Goal: Transaction & Acquisition: Book appointment/travel/reservation

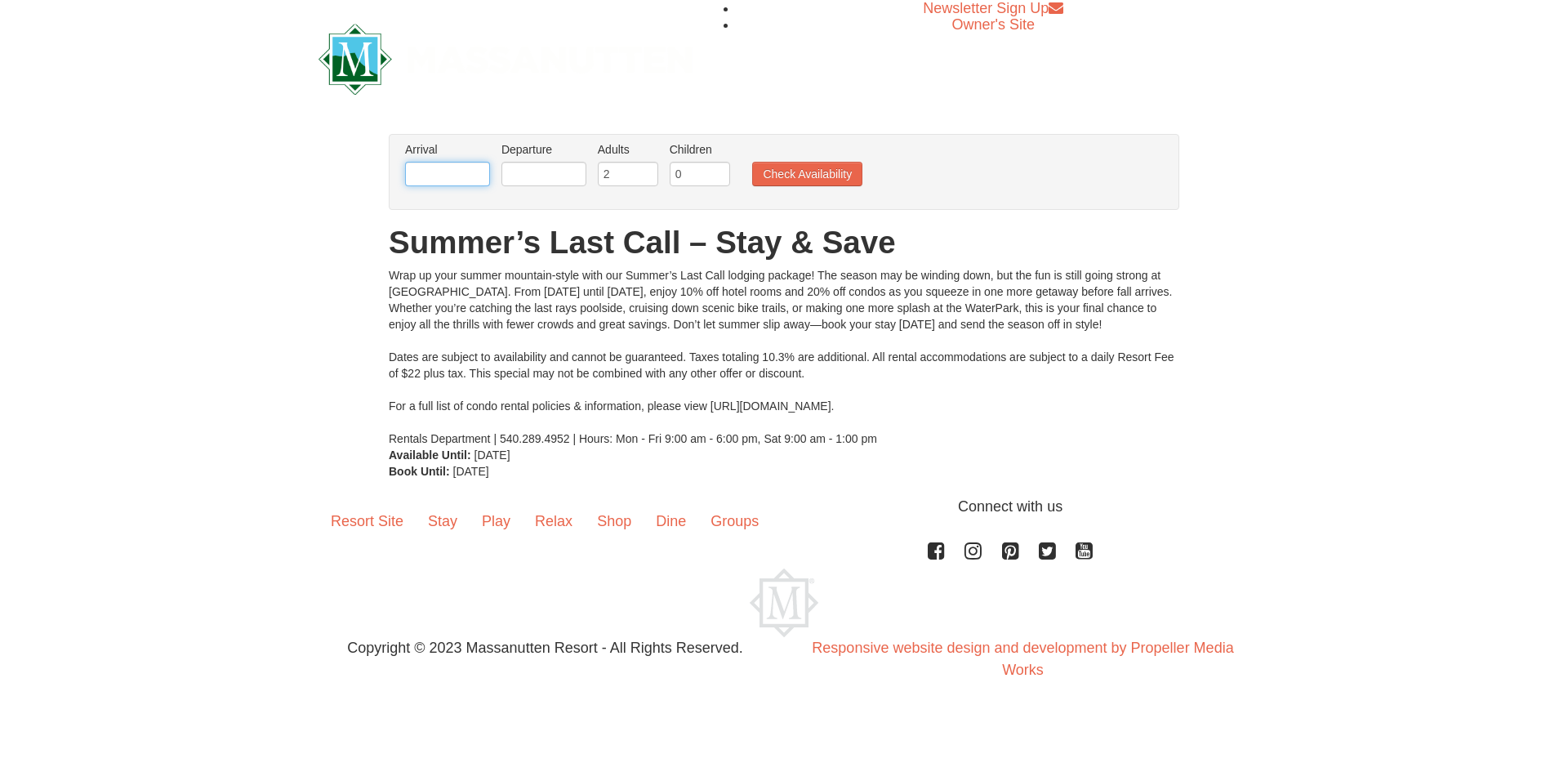
click at [454, 172] on input "text" at bounding box center [448, 174] width 85 height 24
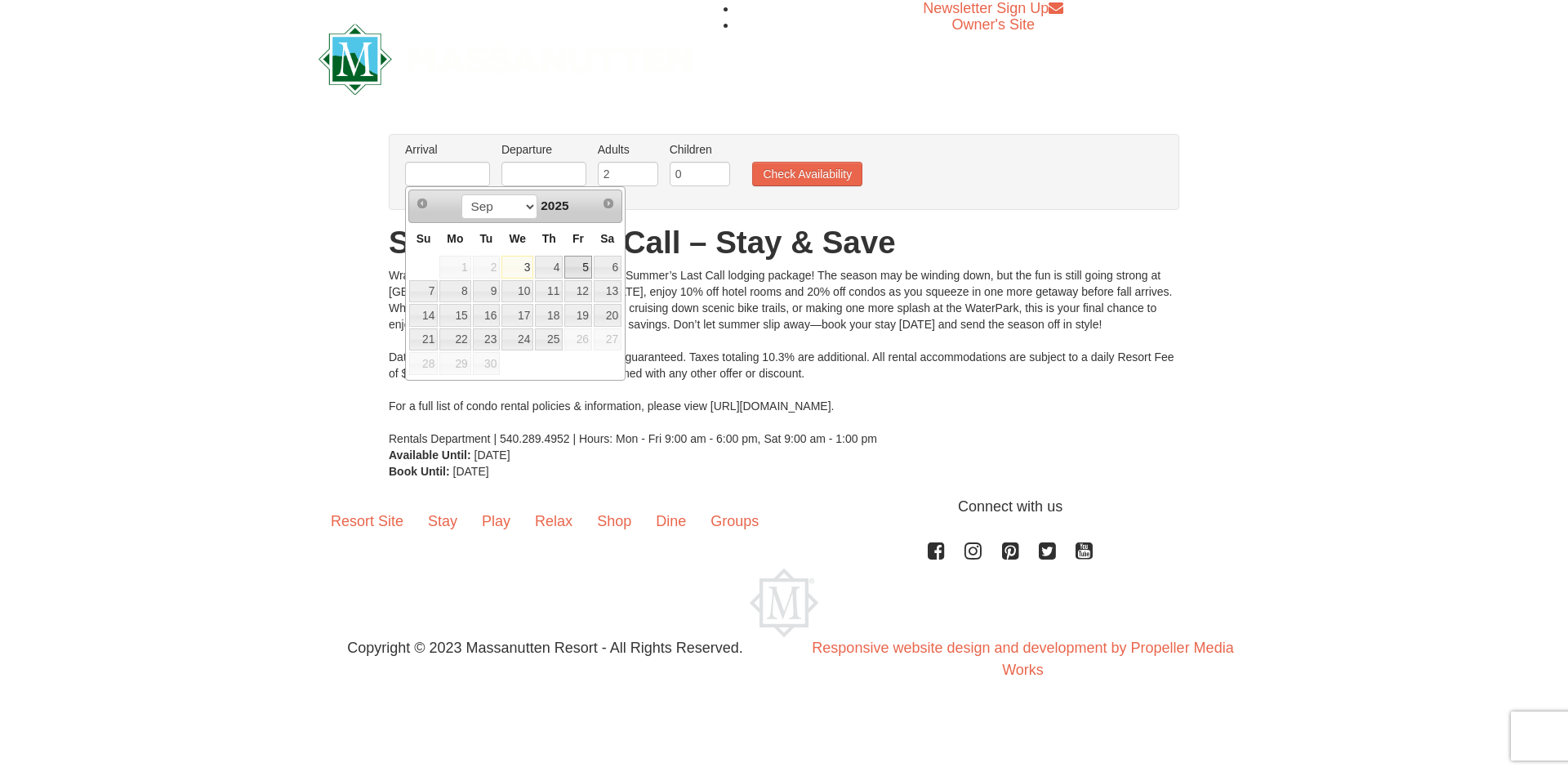
click at [585, 263] on link "5" at bounding box center [578, 267] width 28 height 23
type input "09/05/2025"
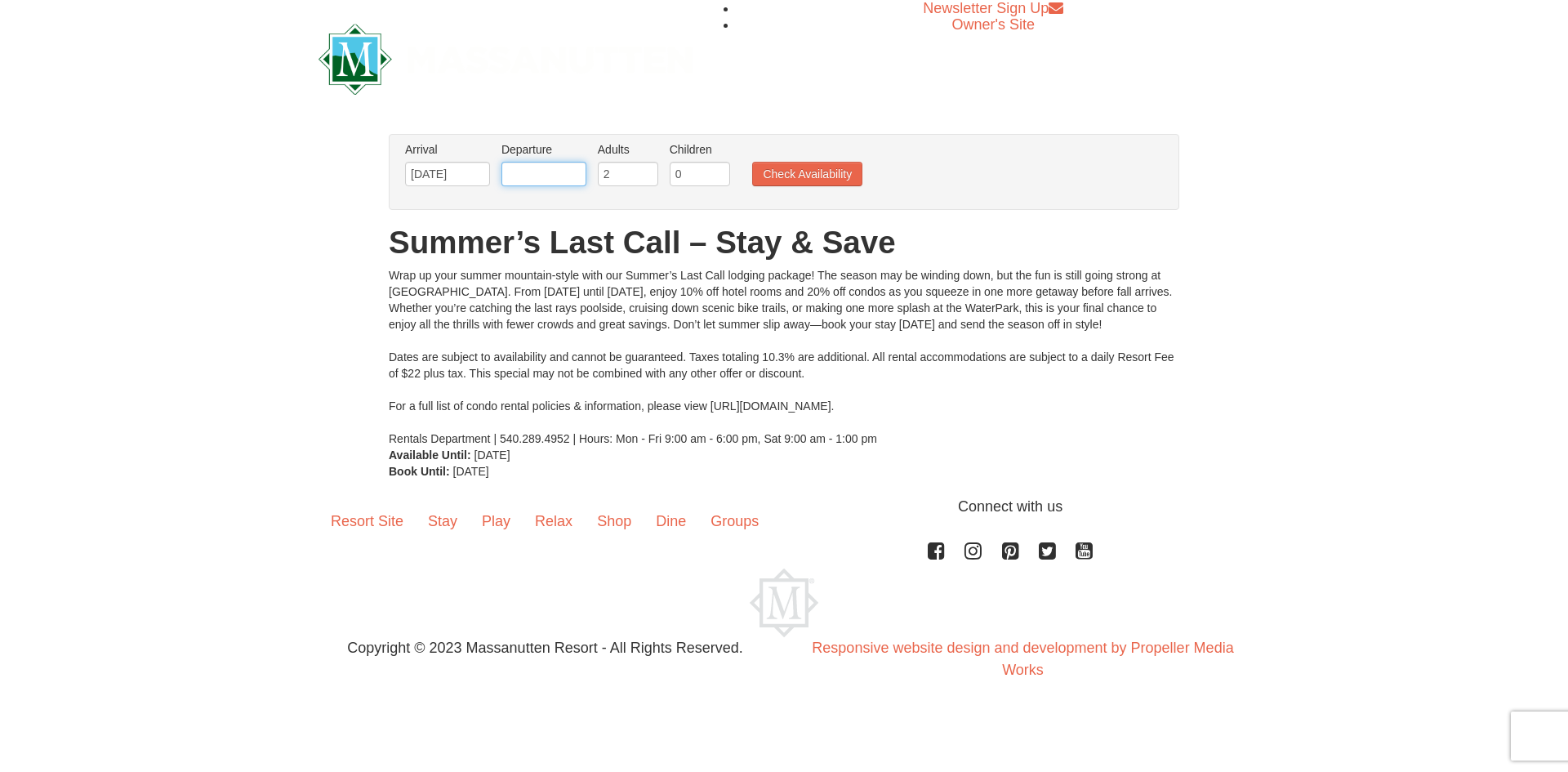
click at [536, 181] on input "text" at bounding box center [544, 174] width 85 height 24
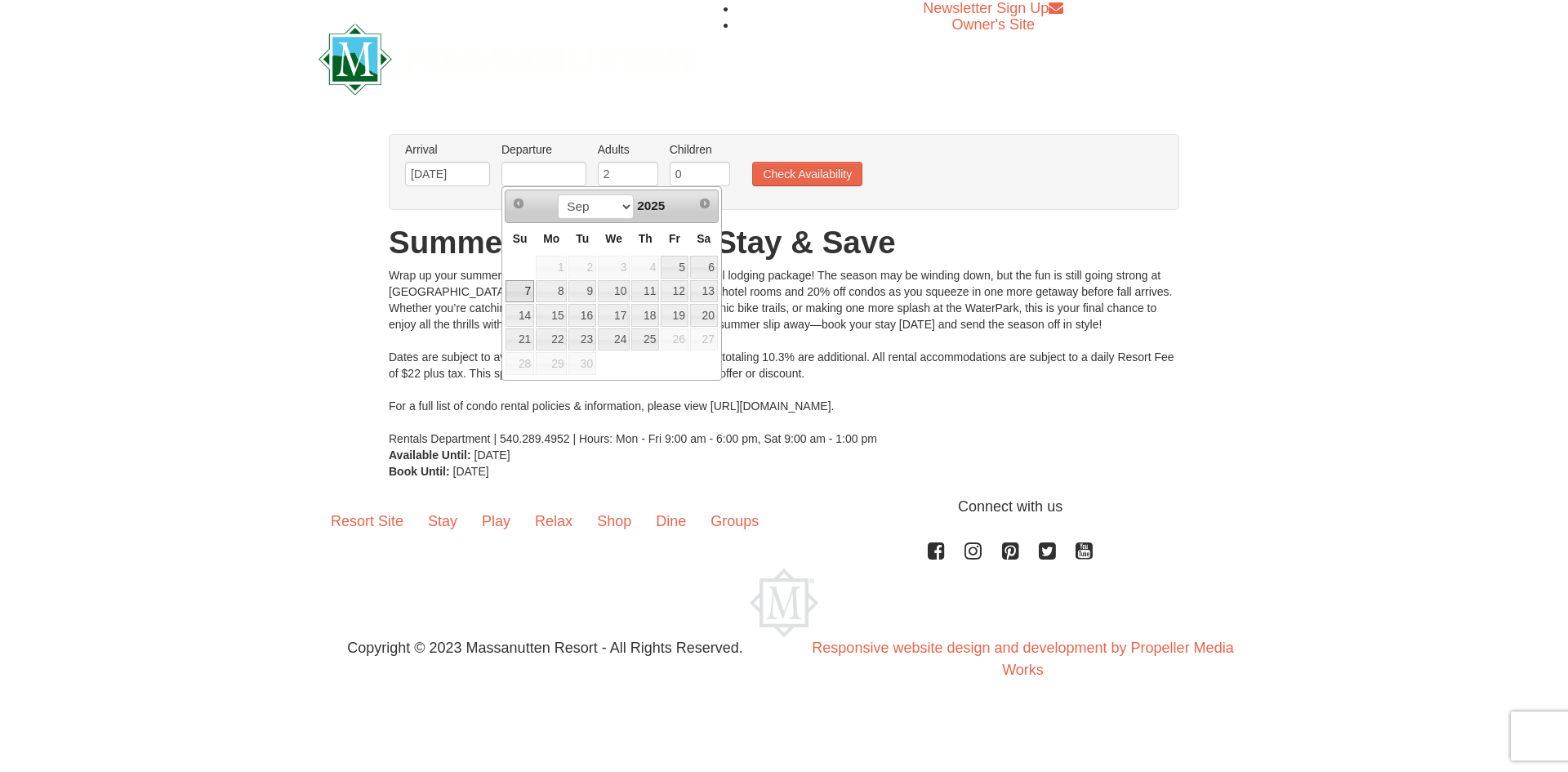
click at [524, 290] on link "7" at bounding box center [519, 291] width 29 height 23
type input "09/07/2025"
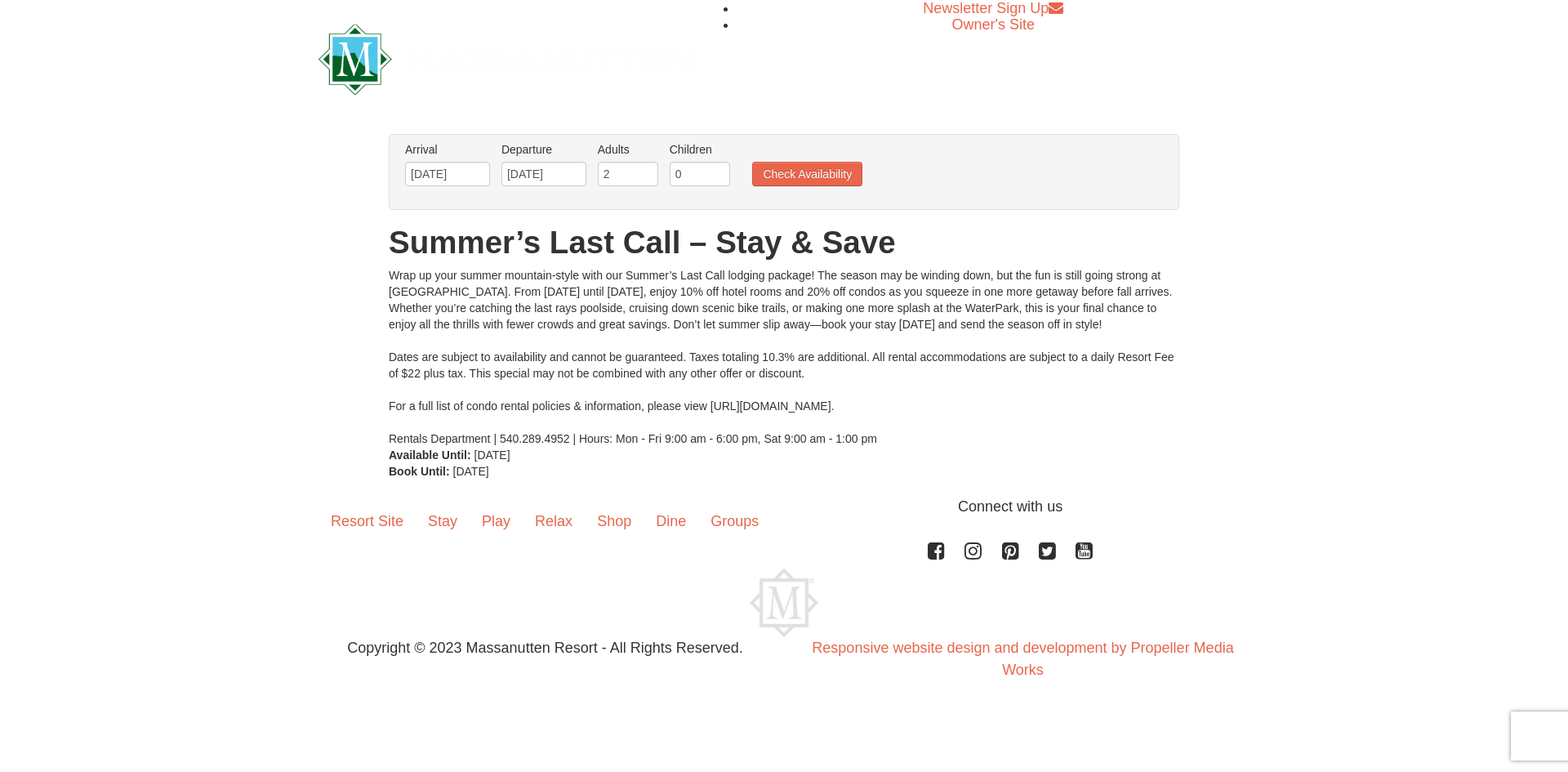
click at [707, 155] on label "Children Please format dates MM/DD/YYYY" at bounding box center [700, 150] width 61 height 17
click at [710, 182] on input "0" at bounding box center [700, 174] width 61 height 24
type input "1"
click at [719, 170] on input "1" at bounding box center [700, 174] width 61 height 24
click at [789, 170] on button "Check Availability" at bounding box center [807, 174] width 110 height 24
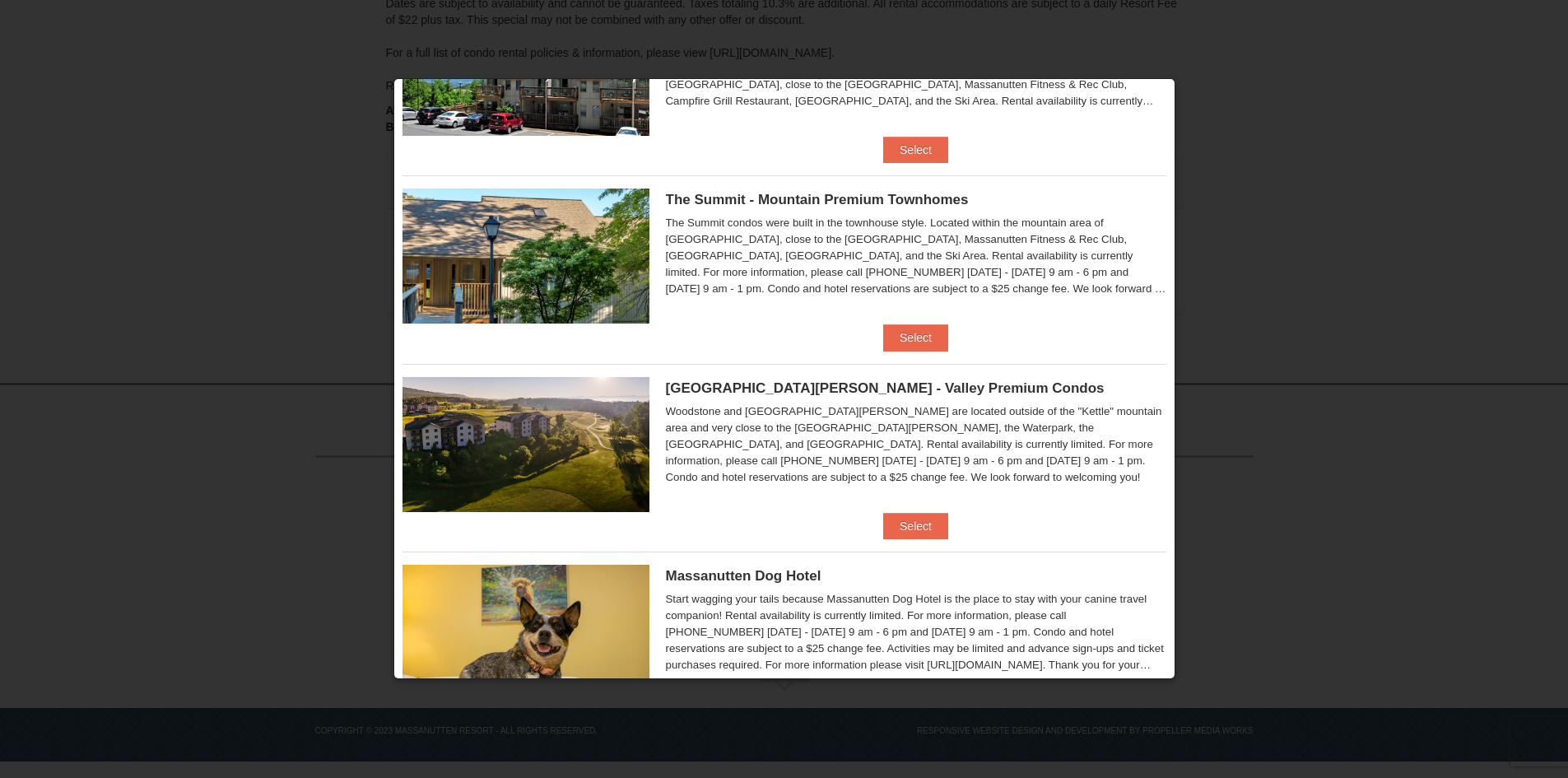
scroll to position [721, 0]
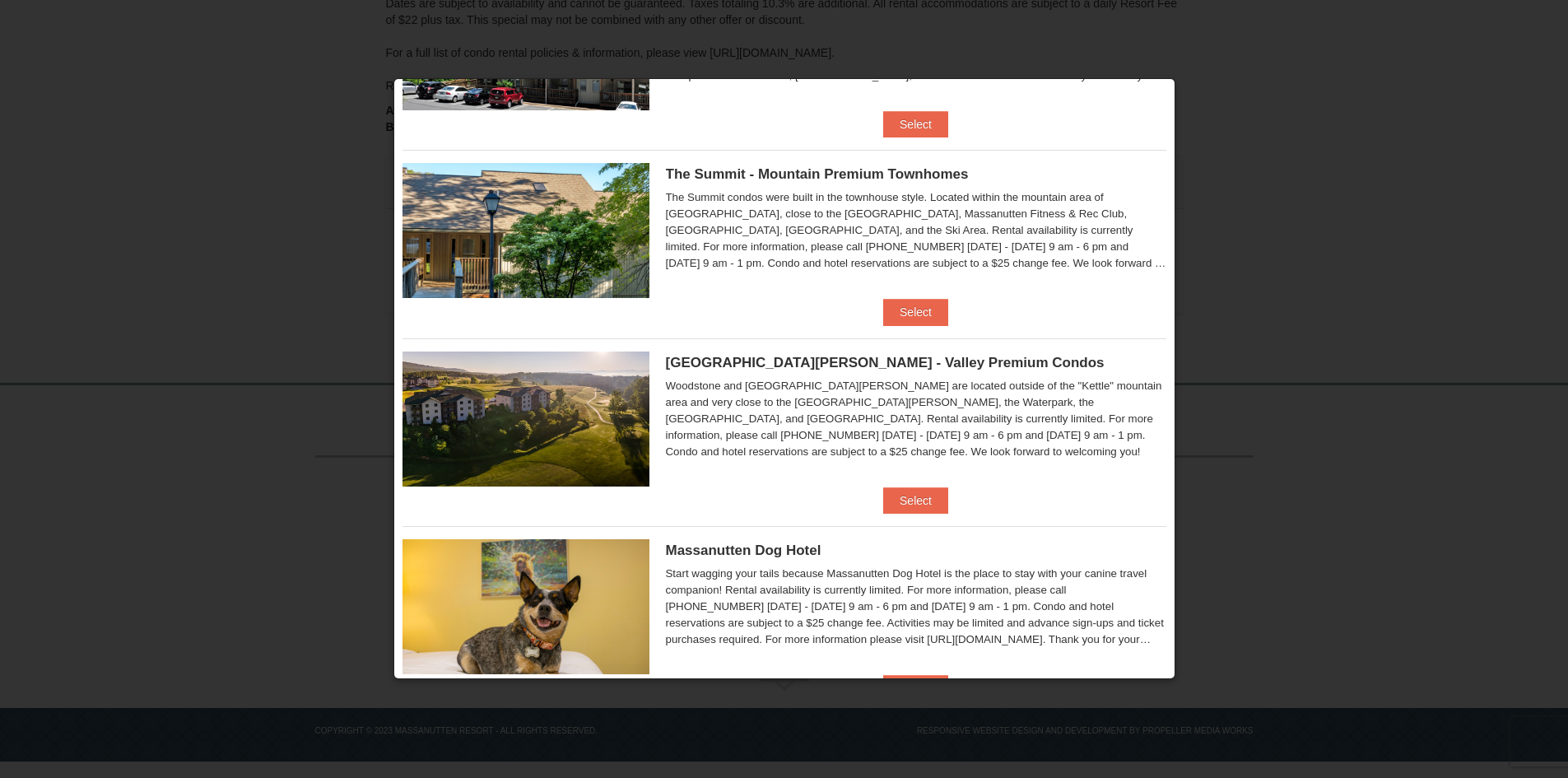
click at [900, 515] on ul "Eagle Trace - Mountain Townhomes Eagle Trace One Bedroom Townhouse with Full Ki…" at bounding box center [784, 56] width 764 height 1316
click at [897, 509] on button "Select" at bounding box center [916, 500] width 65 height 26
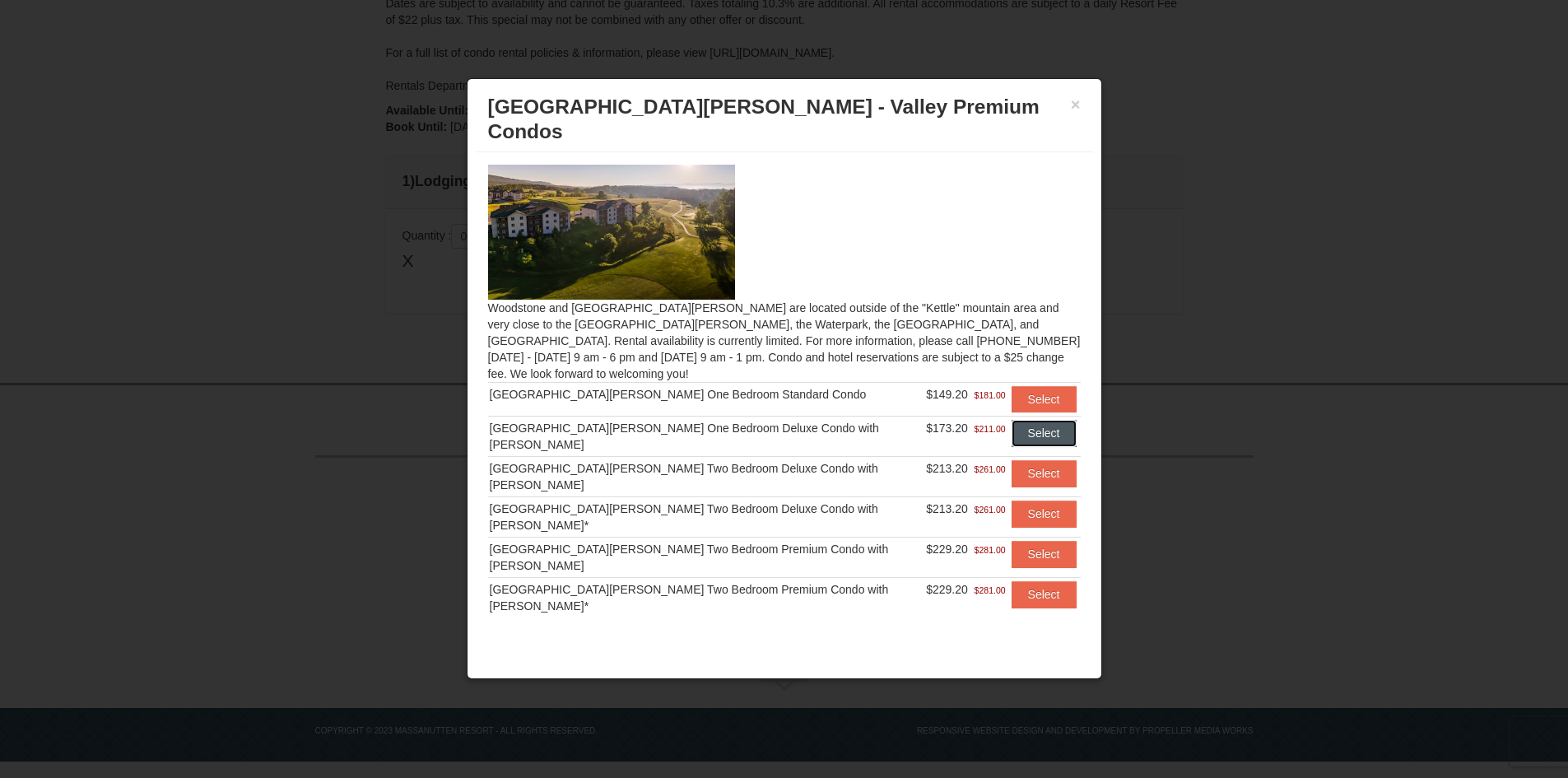
click at [1011, 420] on button "Select" at bounding box center [1044, 433] width 65 height 26
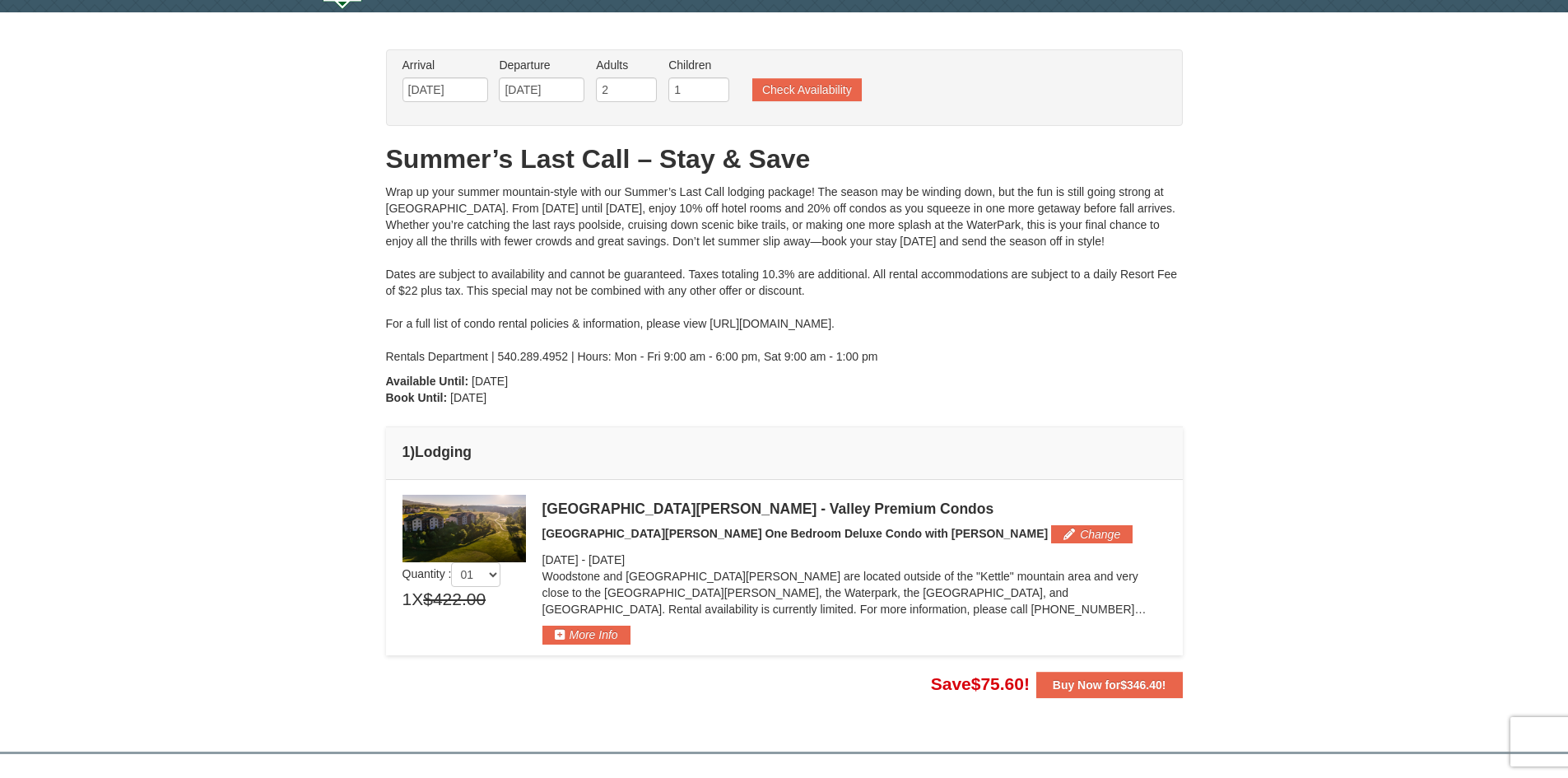
scroll to position [48, 0]
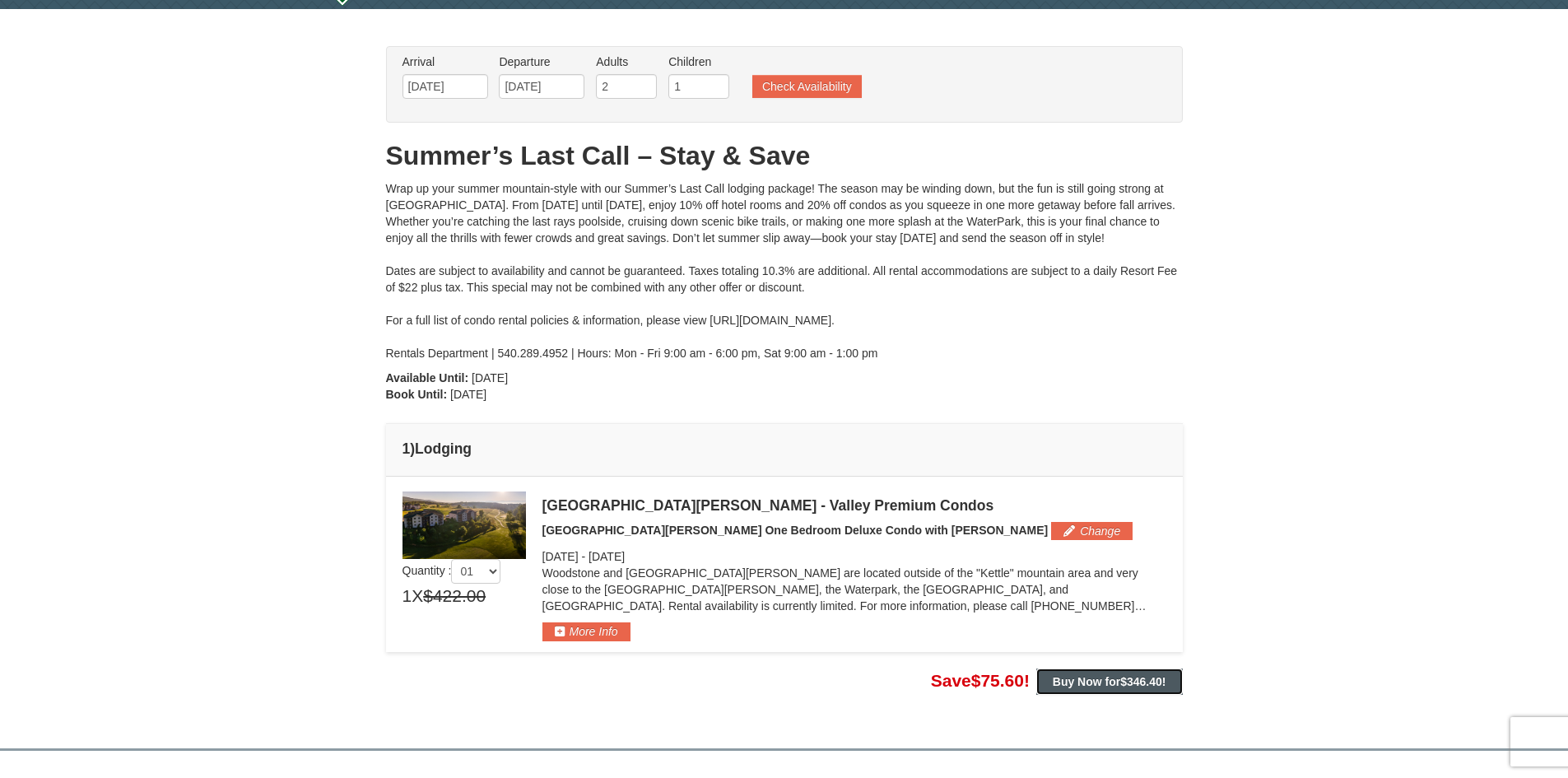
click at [1149, 693] on button "Buy Now for $346.40 !" at bounding box center [1110, 682] width 146 height 26
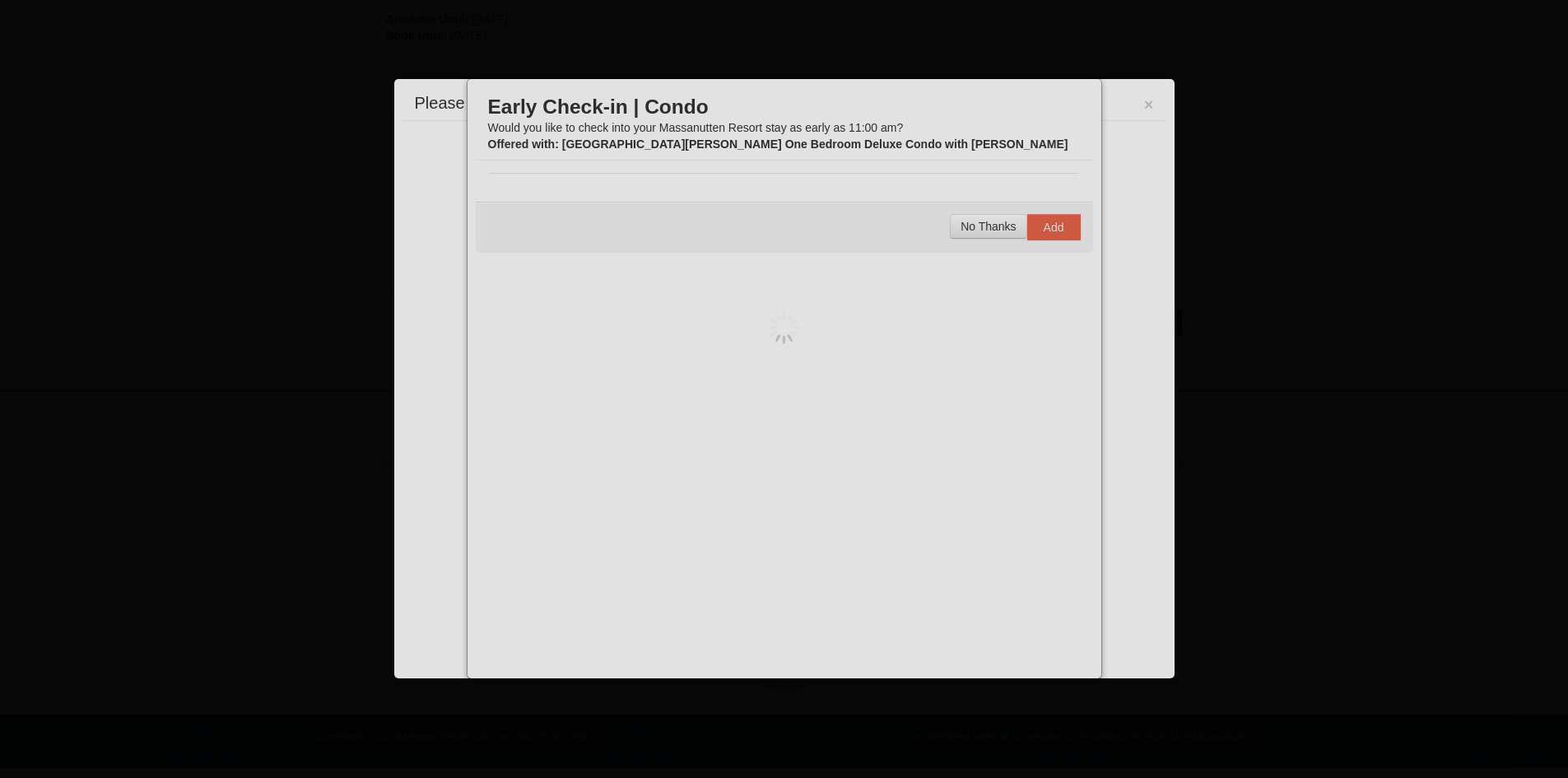
scroll to position [414, 0]
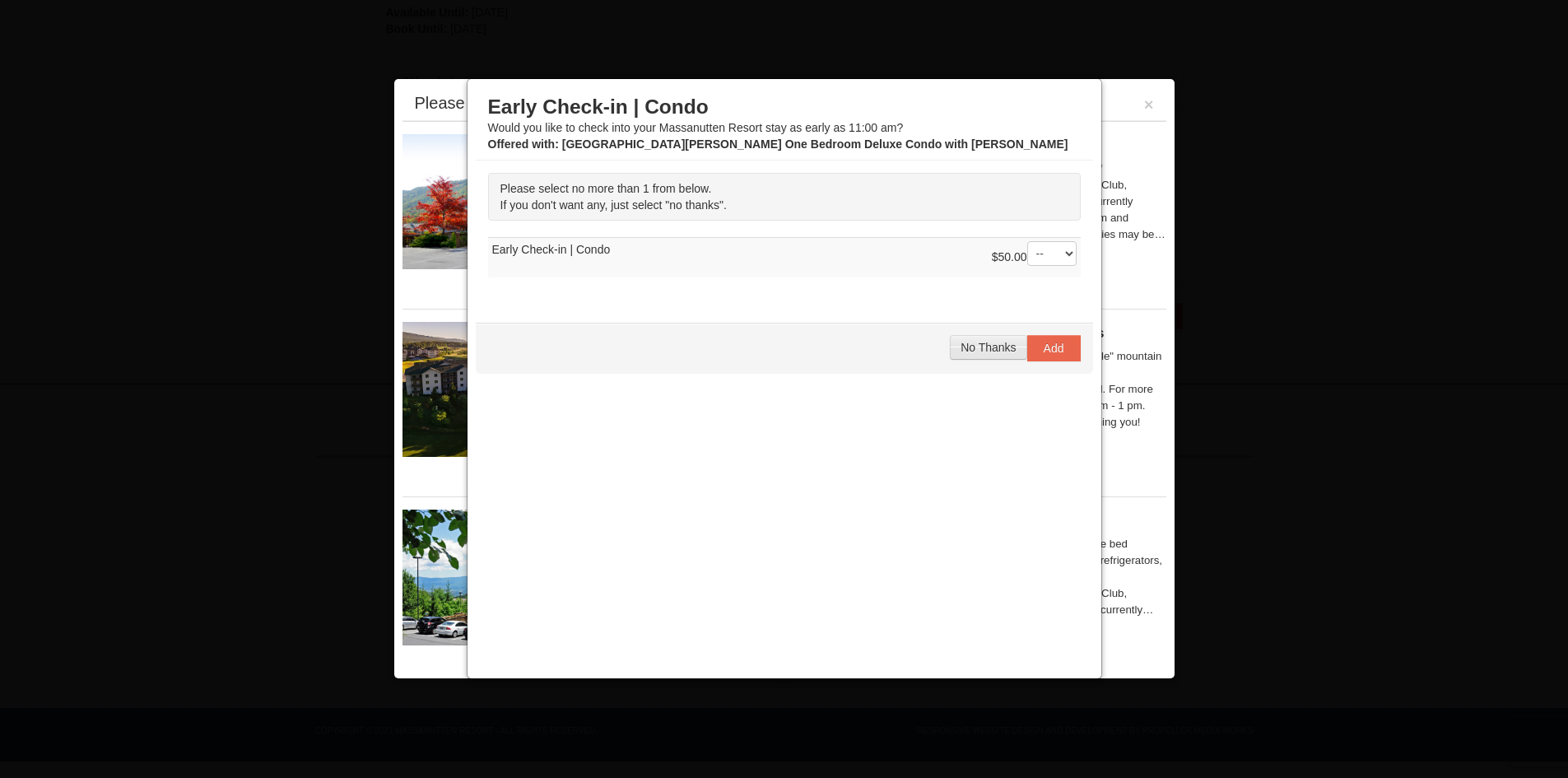
click at [1002, 350] on span "No Thanks" at bounding box center [988, 347] width 55 height 13
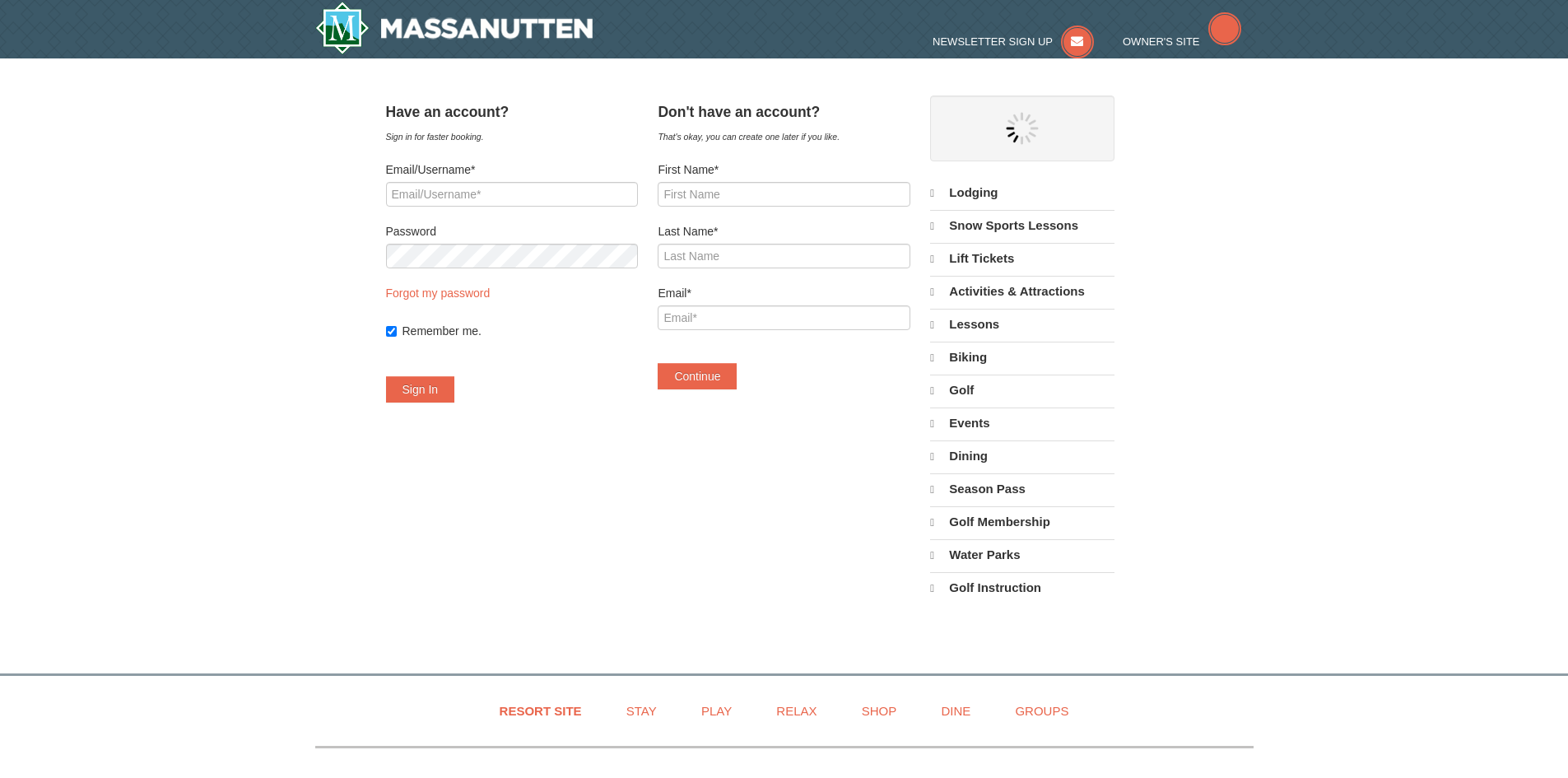
select select "9"
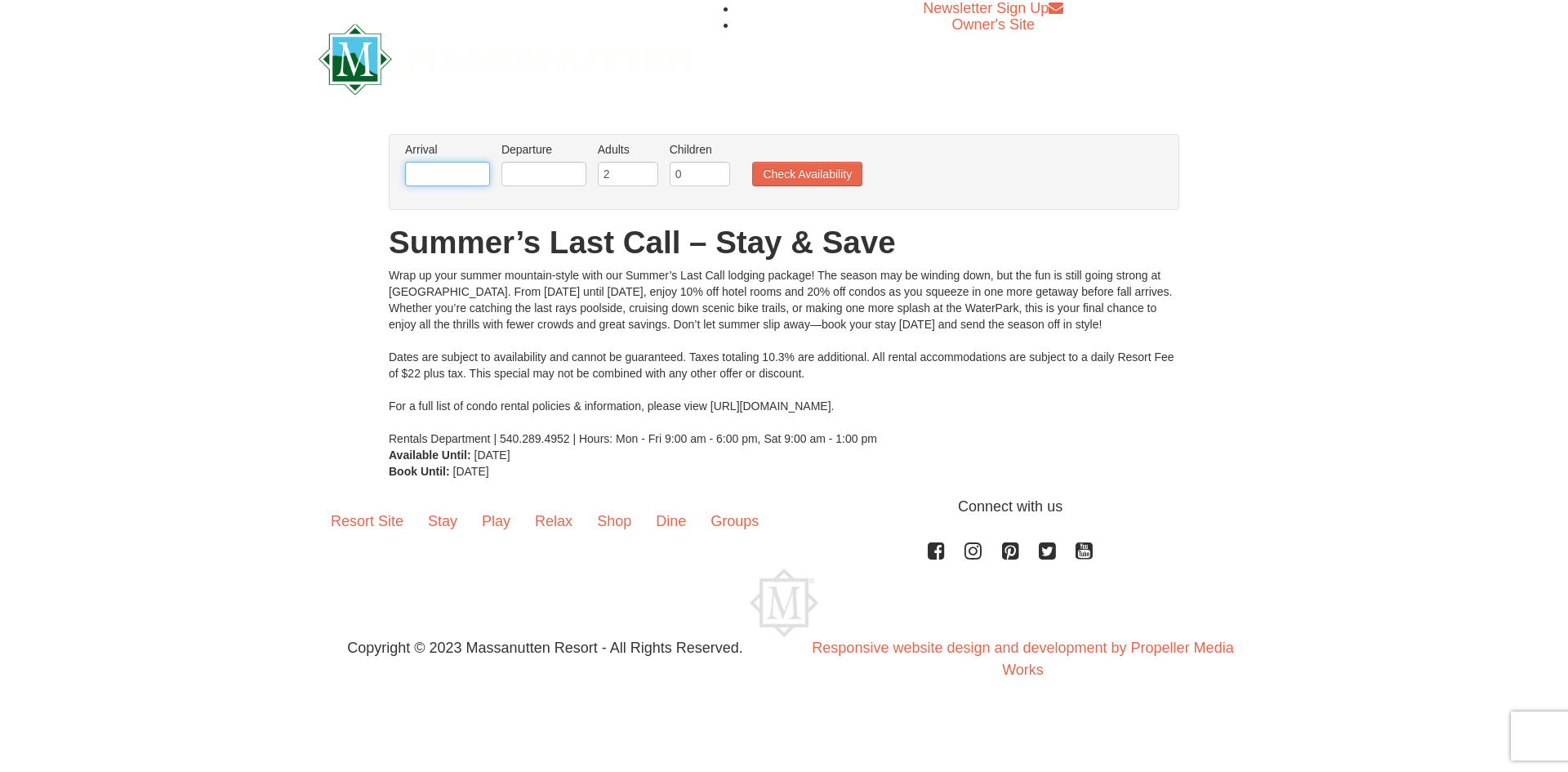
click at [470, 174] on input "text" at bounding box center [448, 174] width 85 height 24
